Goal: Task Accomplishment & Management: Use online tool/utility

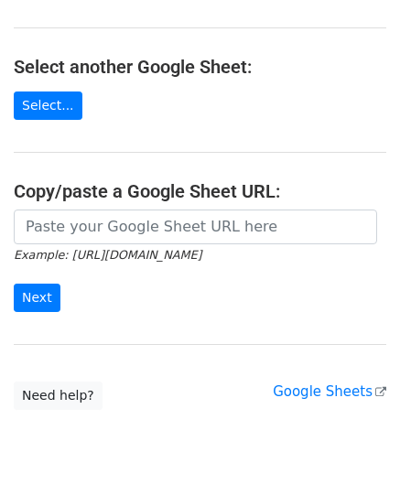
scroll to position [183, 0]
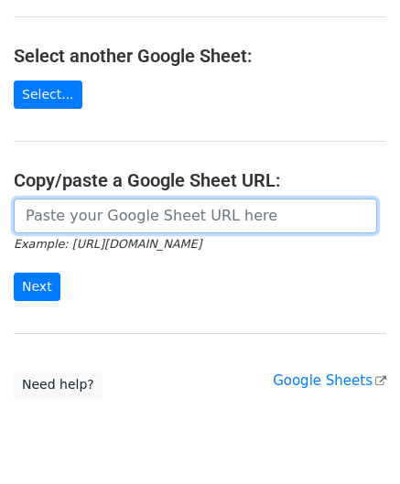
click at [118, 219] on input "url" at bounding box center [195, 215] width 363 height 35
paste input "https://docs.google.com/spreadsheets/d/121NhySRE3oW4RFa1qXzNS0SQpqF4YpEBcBpzuKG…"
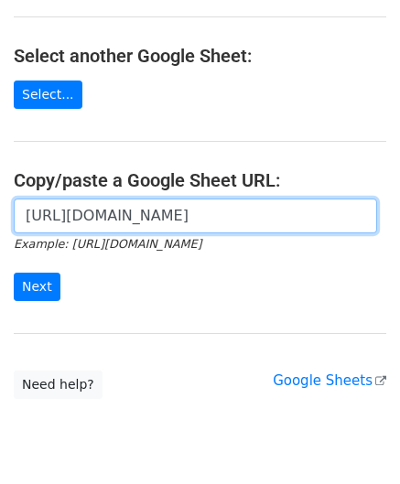
scroll to position [0, 410]
type input "https://docs.google.com/spreadsheets/d/121NhySRE3oW4RFa1qXzNS0SQpqF4YpEBcBpzuKG…"
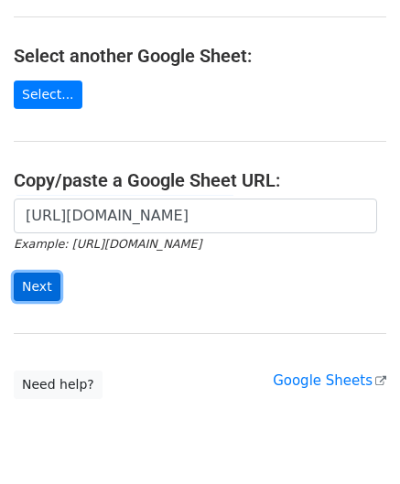
click at [37, 280] on input "Next" at bounding box center [37, 286] width 47 height 28
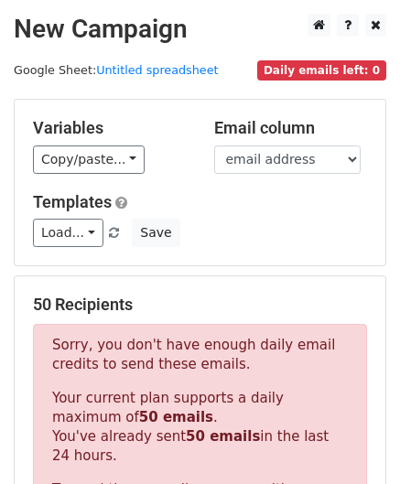
scroll to position [617, 0]
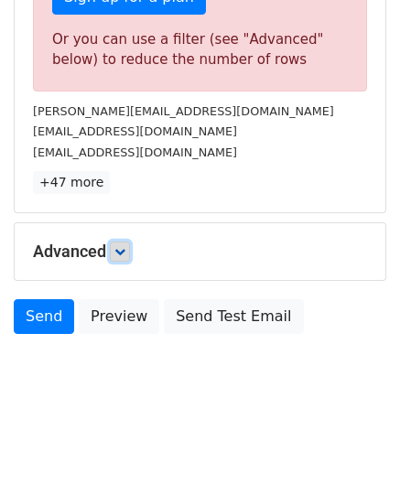
drag, startPoint x: 124, startPoint y: 247, endPoint x: 132, endPoint y: 254, distance: 10.3
click at [124, 247] on icon at bounding box center [119, 251] width 11 height 11
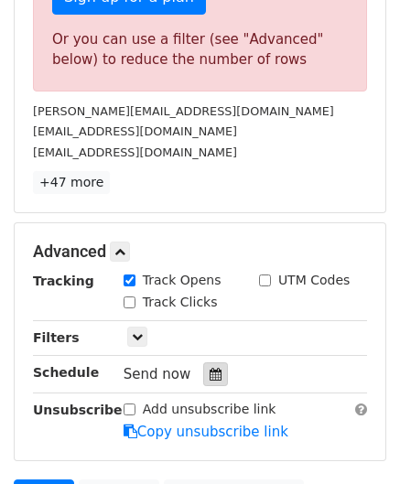
click at [209, 371] on icon at bounding box center [215, 374] width 12 height 13
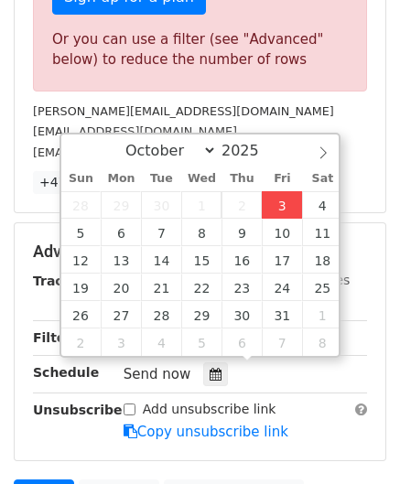
type input "[DATE] 12:00"
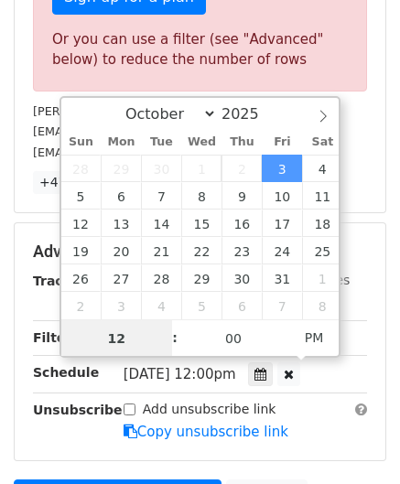
scroll to position [0, 0]
paste input "0"
type input "10"
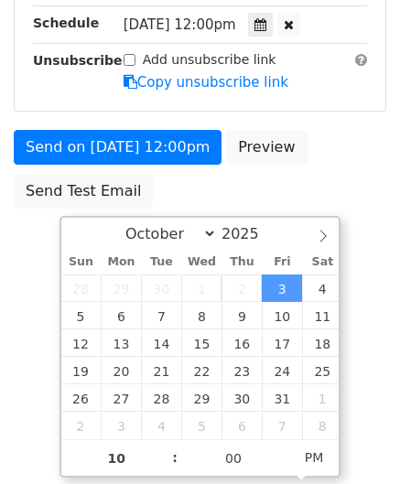
type input "[DATE] 22:00"
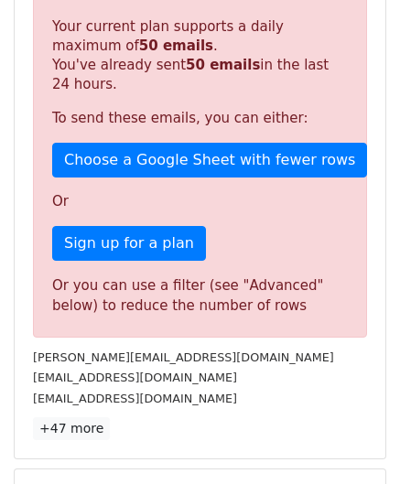
scroll to position [838, 0]
